Goal: Navigation & Orientation: Find specific page/section

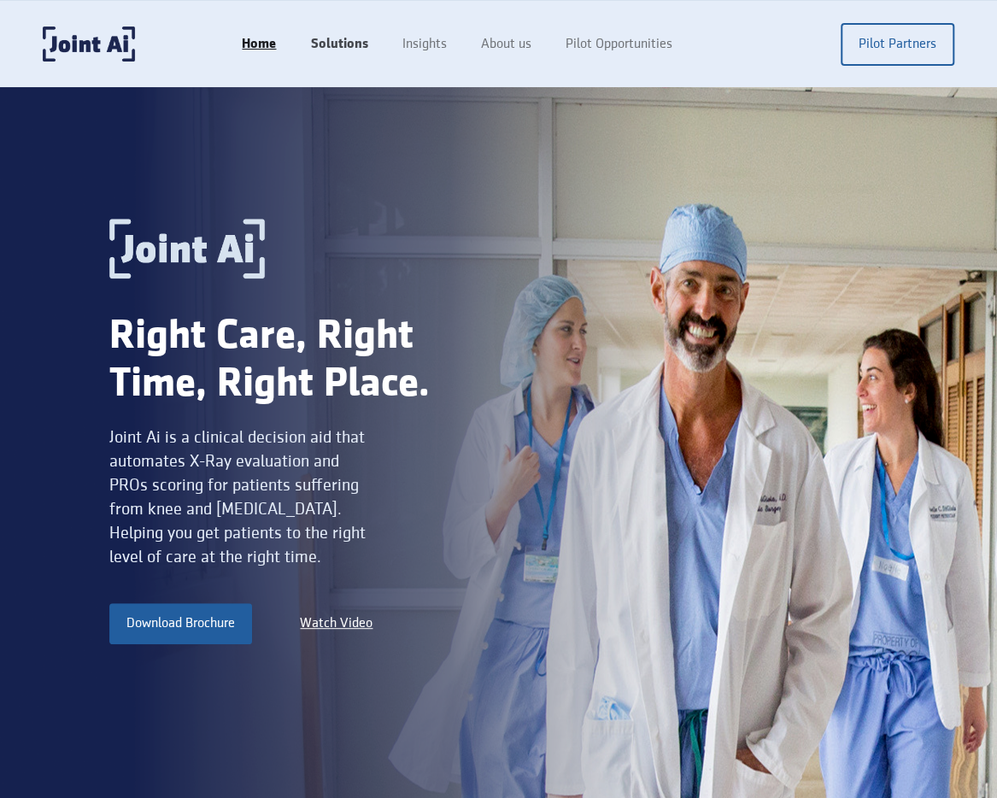
click at [340, 50] on link "Solutions" at bounding box center [338, 44] width 91 height 32
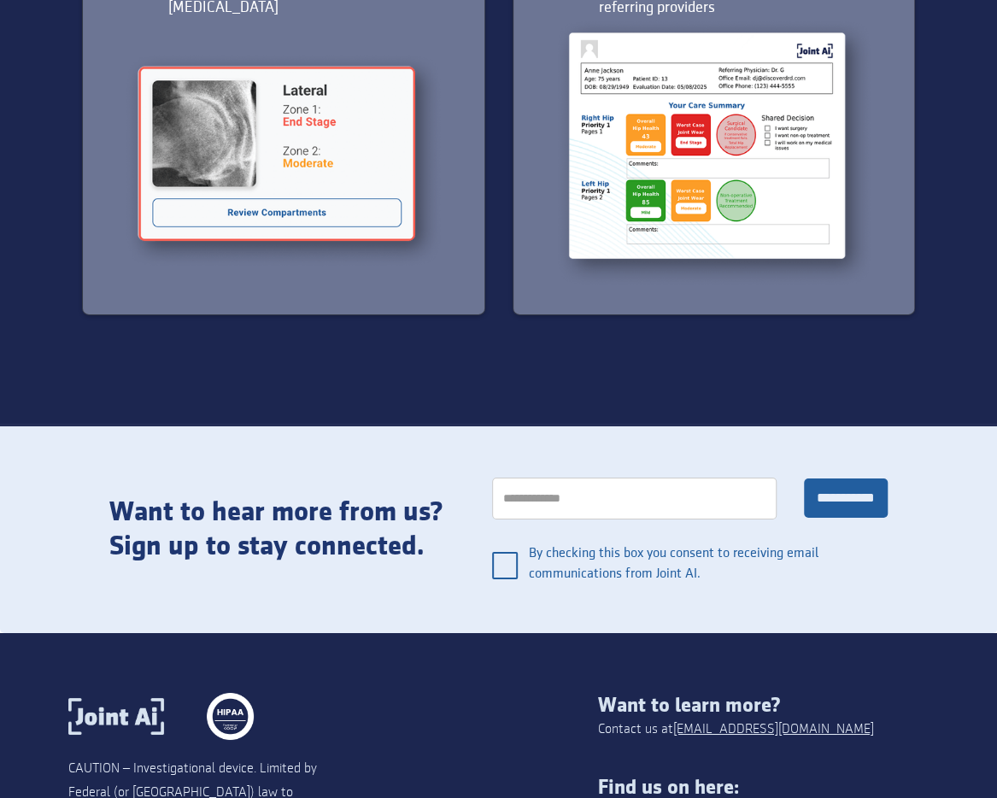
scroll to position [2561, 0]
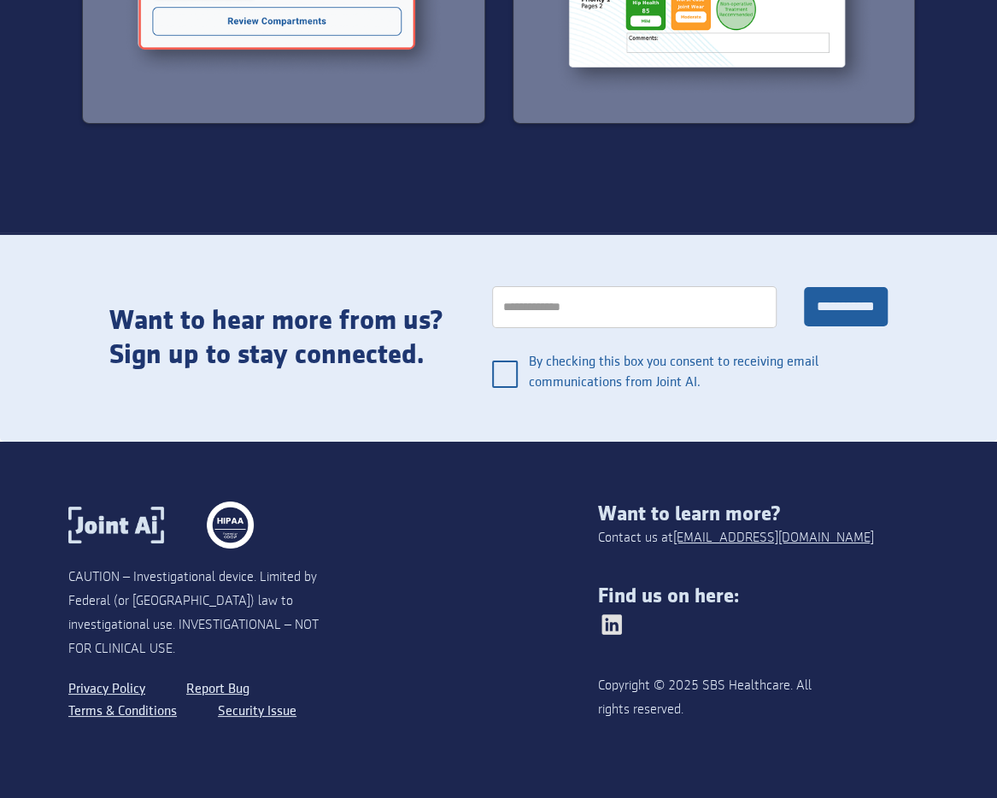
click at [624, 620] on img at bounding box center [611, 624] width 27 height 27
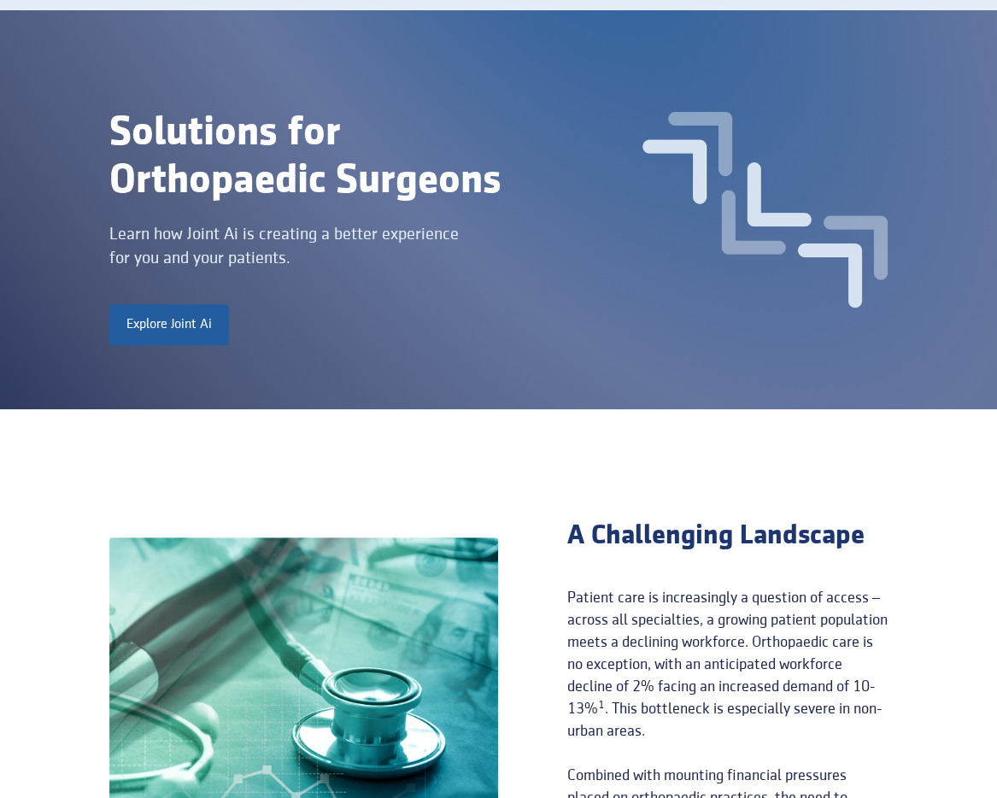
scroll to position [0, 0]
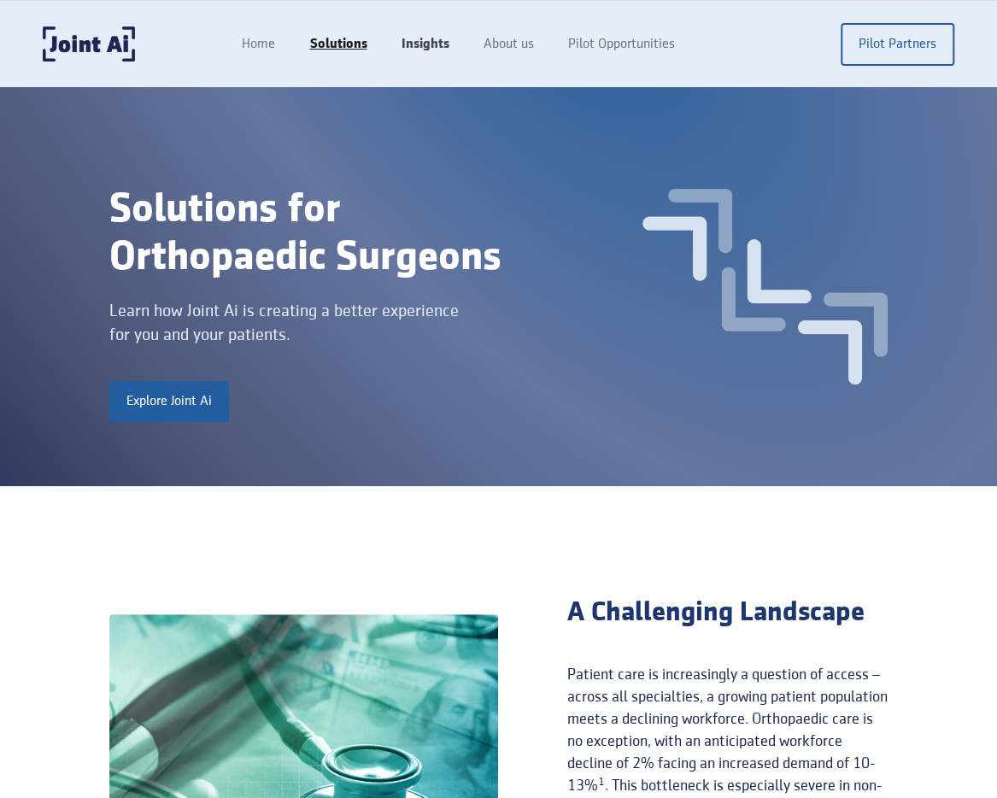
click at [414, 54] on link "Insights" at bounding box center [425, 44] width 82 height 32
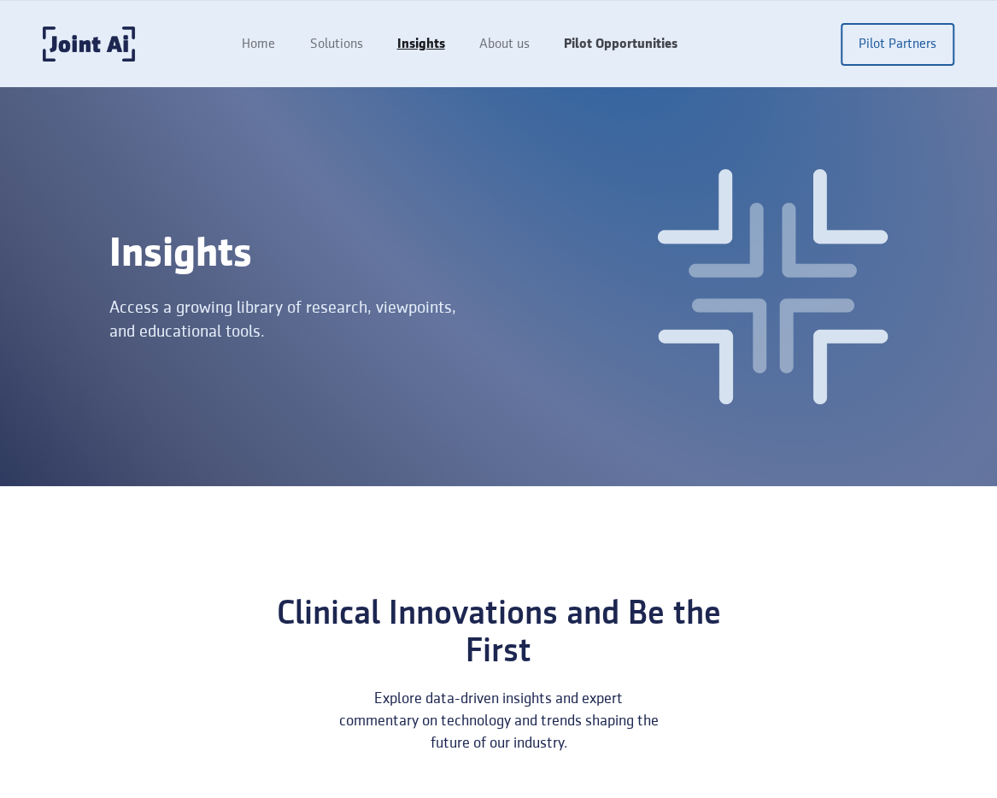
click at [610, 44] on link "Pilot Opportunities" at bounding box center [620, 44] width 148 height 32
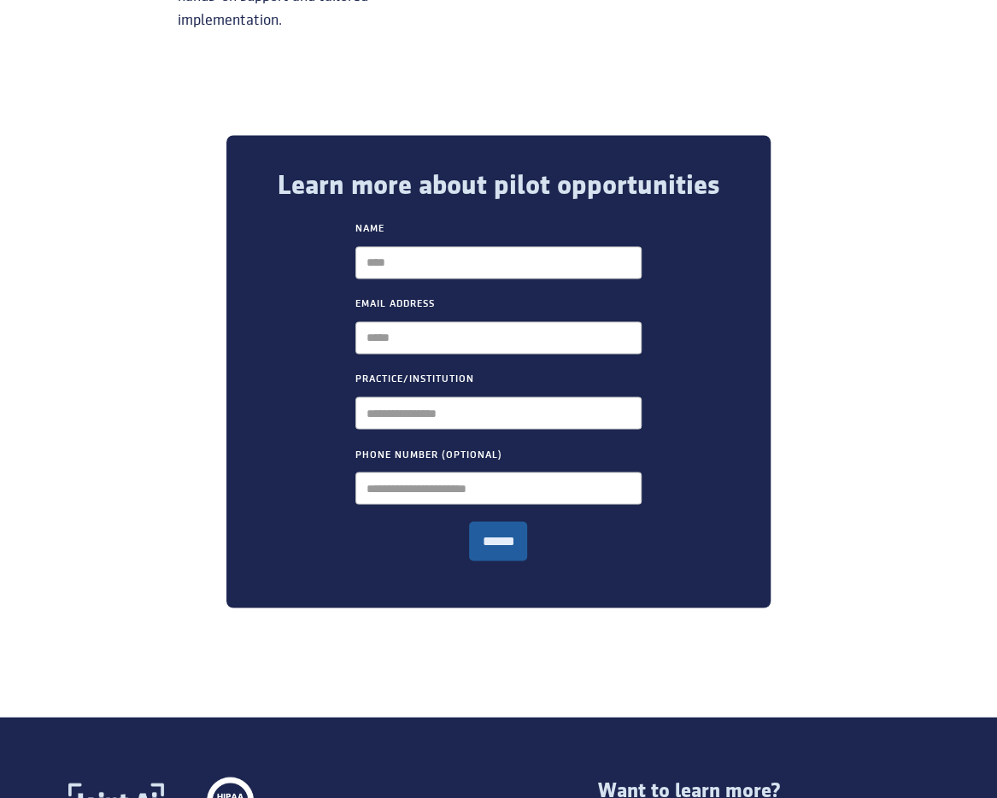
scroll to position [1111, 0]
